Goal: Task Accomplishment & Management: Manage account settings

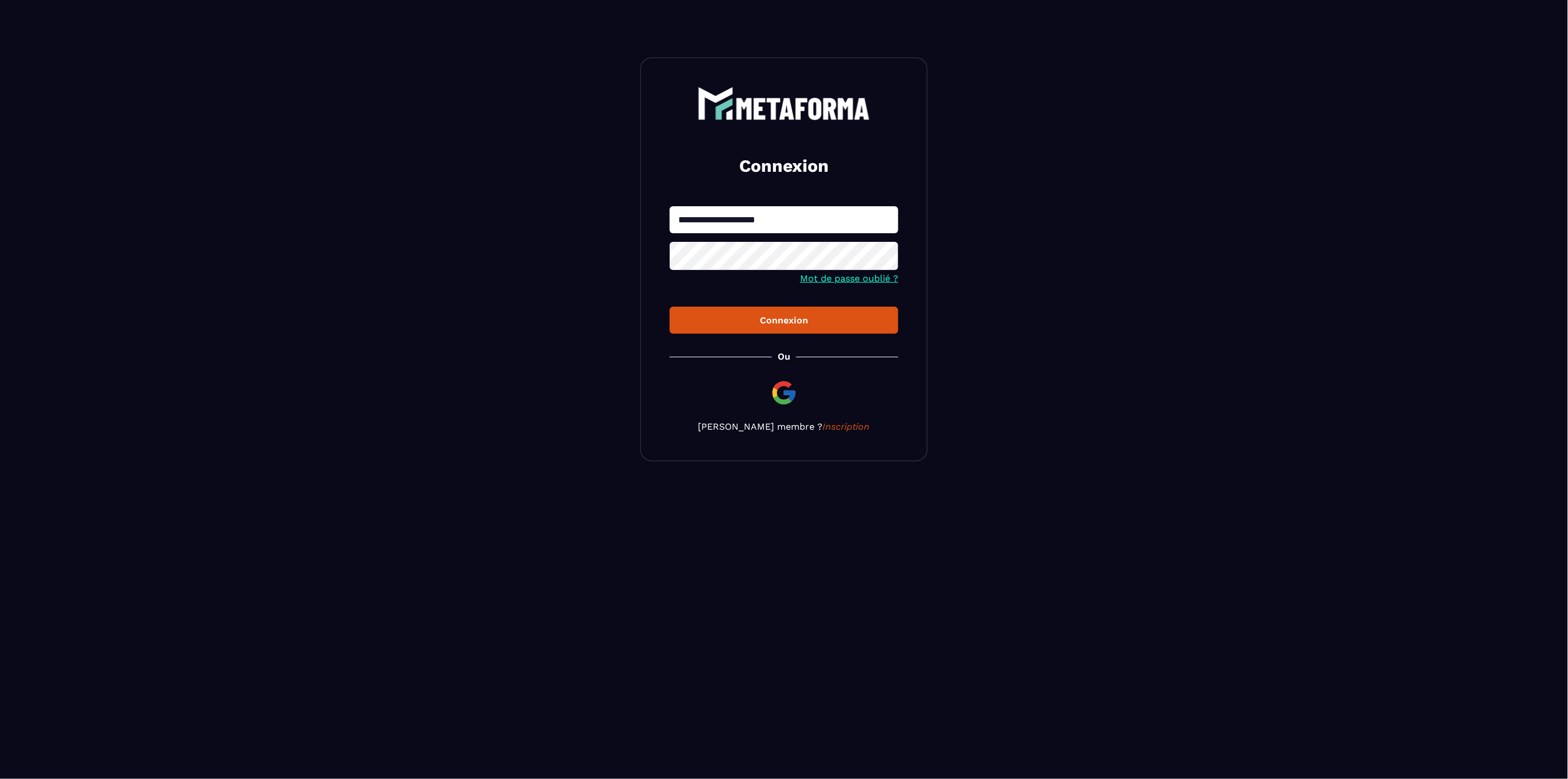
click at [737, 222] on input "**********" at bounding box center [784, 219] width 229 height 27
type input "**********"
click at [670, 307] on button "Connexion" at bounding box center [784, 320] width 229 height 27
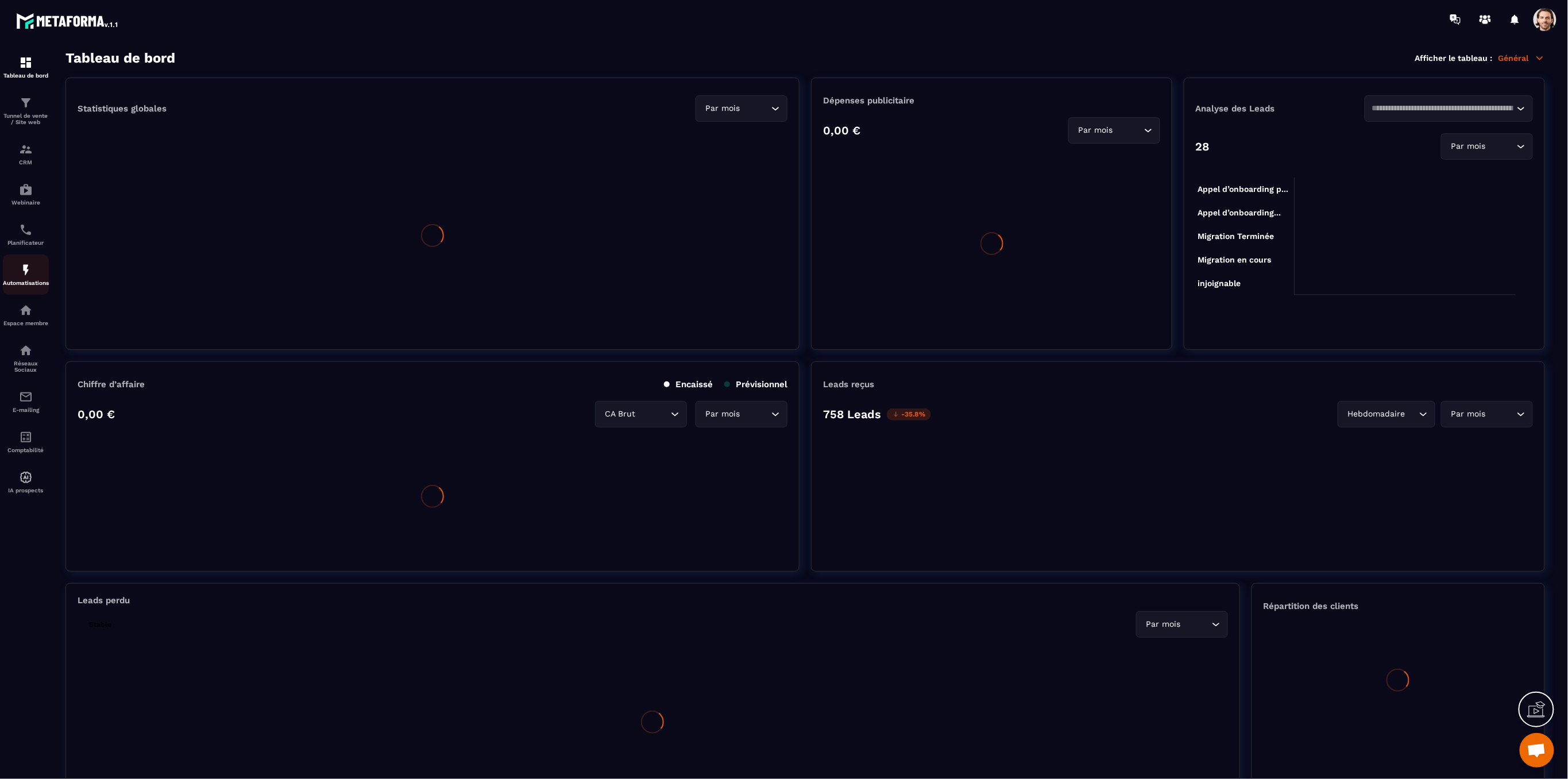
click at [24, 274] on img at bounding box center [26, 270] width 14 height 14
